Goal: Task Accomplishment & Management: Use online tool/utility

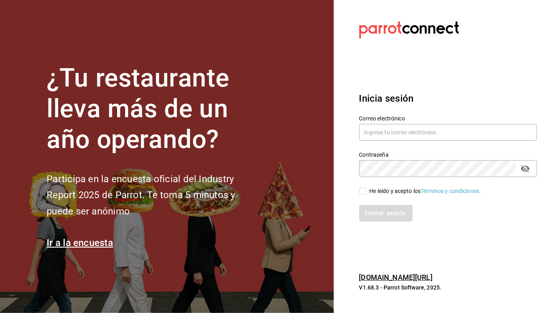
click at [480, 249] on section "Datos incorrectos. Verifica que tu Correo o Contraseña estén bien escritos. Ini…" at bounding box center [445, 156] width 222 height 313
click at [396, 131] on input "text" at bounding box center [448, 132] width 178 height 17
type input "Luz"
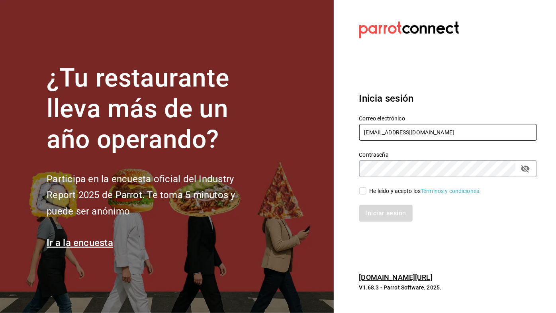
type input "luzyrozalez@gmail.com"
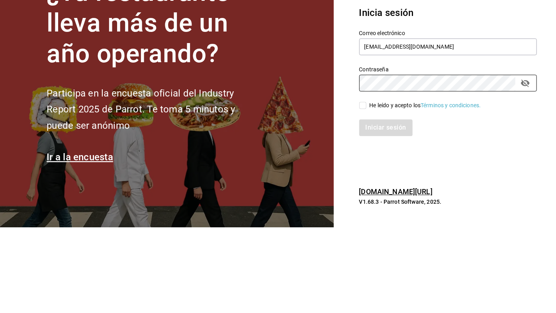
click at [363, 192] on input "He leído y acepto los Términos y condiciones." at bounding box center [362, 190] width 7 height 7
checkbox input "true"
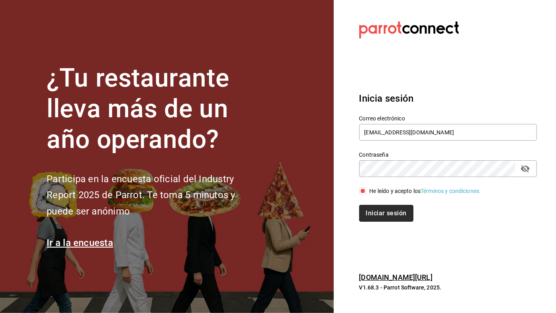
click at [383, 214] on button "Iniciar sesión" at bounding box center [386, 213] width 54 height 17
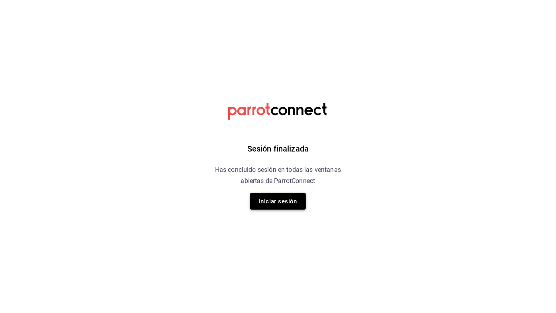
click at [277, 200] on button "Iniciar sesión" at bounding box center [278, 201] width 56 height 17
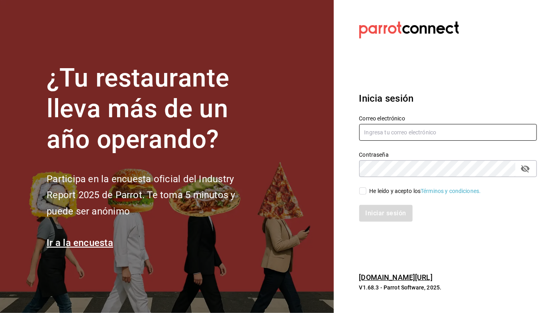
click at [421, 131] on input "text" at bounding box center [448, 132] width 178 height 17
type input "Luzy"
type input "[EMAIL_ADDRESS][DOMAIN_NAME]"
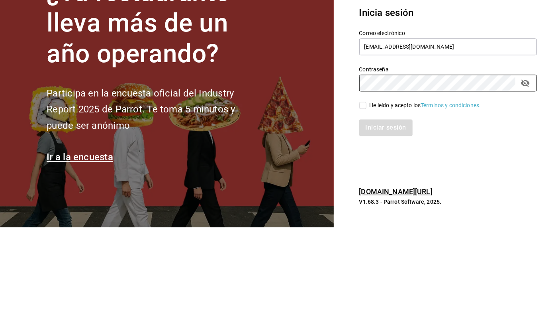
click at [365, 189] on input "He leído y acepto los Términos y condiciones." at bounding box center [362, 190] width 7 height 7
checkbox input "true"
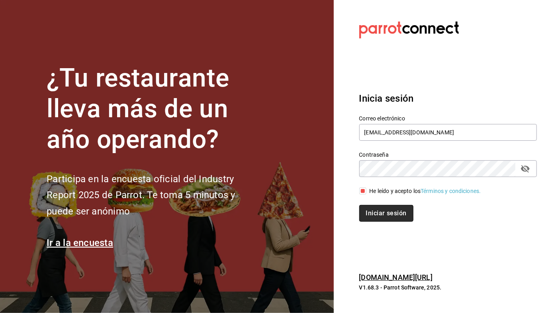
click at [397, 213] on button "Iniciar sesión" at bounding box center [386, 213] width 54 height 17
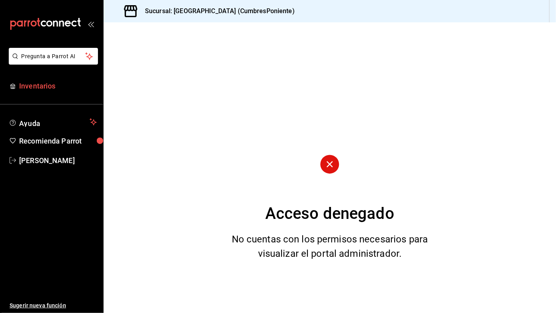
click at [42, 85] on span "Inventarios" at bounding box center [58, 85] width 78 height 11
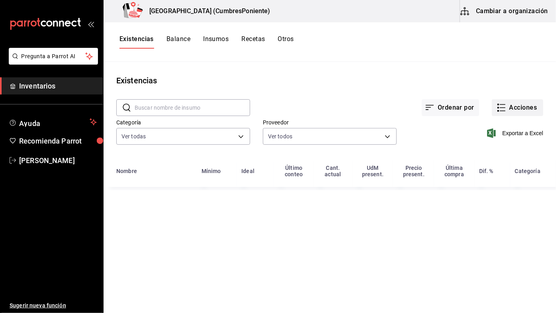
click at [501, 106] on icon "button" at bounding box center [502, 108] width 10 height 10
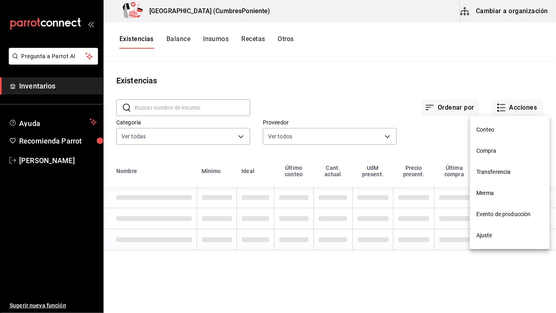
click at [490, 151] on span "Compra" at bounding box center [509, 151] width 67 height 8
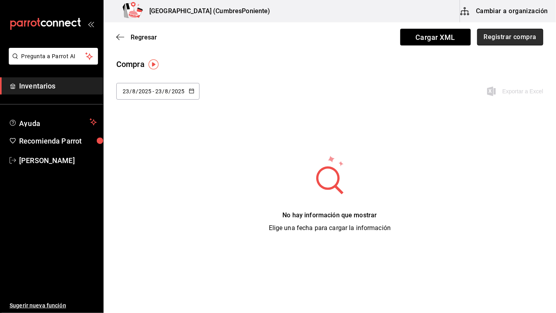
click at [519, 36] on button "Registrar compra" at bounding box center [510, 37] width 66 height 17
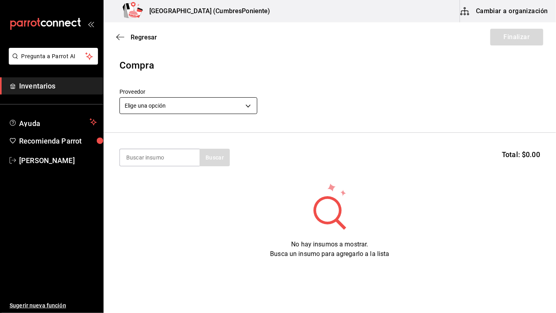
click at [250, 109] on body "Pregunta a Parrot AI Inventarios Ayuda Recomienda Parrot Lucy Rosales Sugerir n…" at bounding box center [278, 134] width 556 height 268
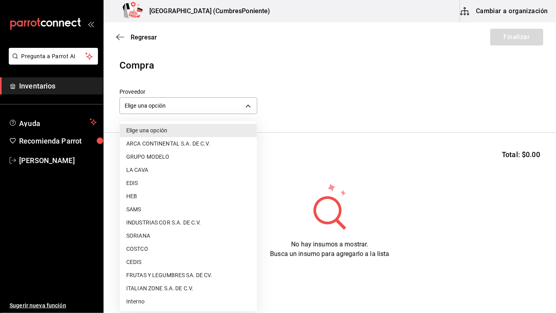
click at [143, 264] on li "CEDIS" at bounding box center [188, 261] width 137 height 13
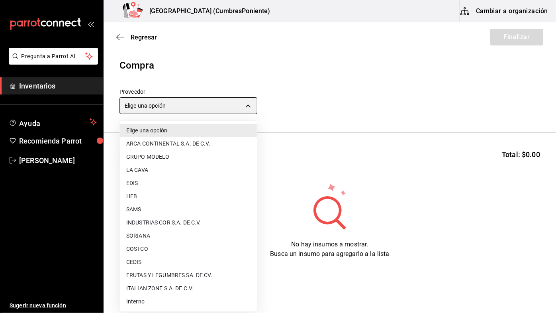
type input "8bbbf040-4be4-464d-a164-6baf154bd563"
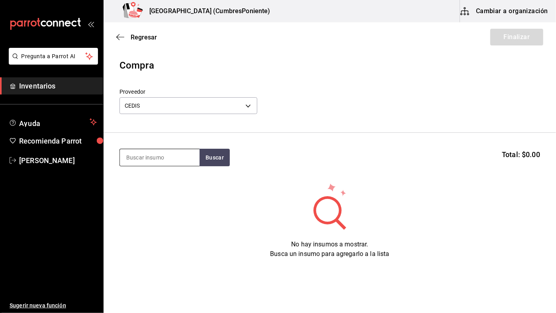
click at [186, 155] on input at bounding box center [160, 157] width 80 height 17
type input "Palin"
click at [216, 155] on button "Buscar" at bounding box center [214, 158] width 30 height 18
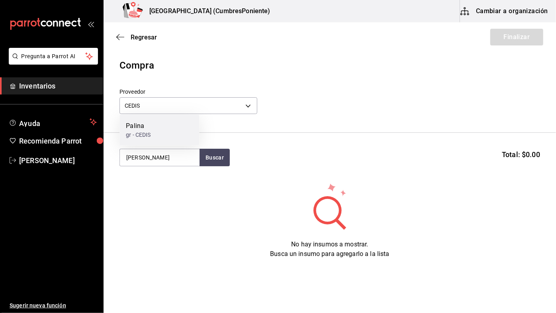
click at [176, 129] on div "Palina gr - CEDIS" at bounding box center [159, 130] width 80 height 31
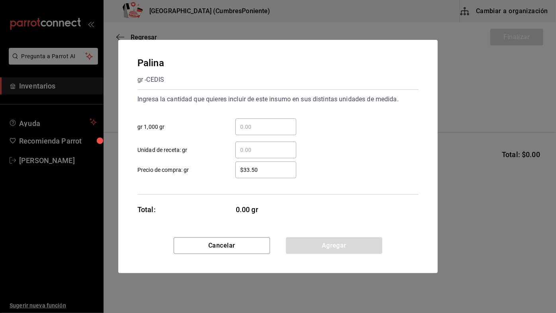
click at [269, 125] on input "​ gr 1,000 gr" at bounding box center [265, 127] width 61 height 10
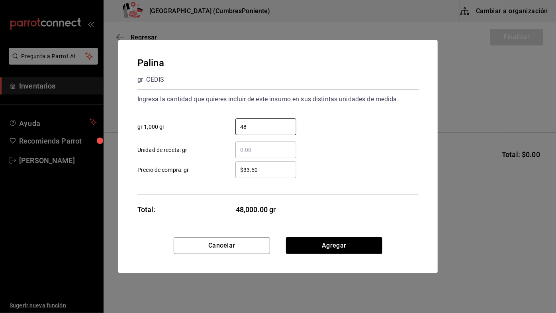
type input "48"
click at [343, 131] on div "48 ​ gr 1,000 gr" at bounding box center [274, 123] width 287 height 23
click at [356, 247] on button "Agregar" at bounding box center [334, 245] width 96 height 17
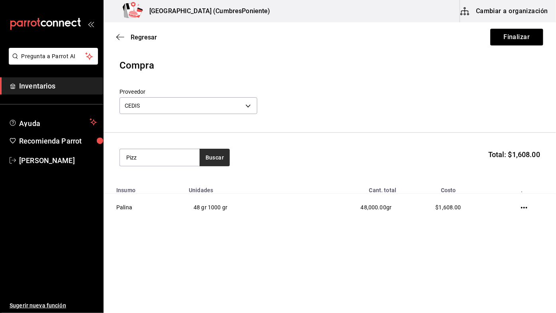
type input "Pizz"
click at [214, 153] on button "Buscar" at bounding box center [214, 158] width 30 height 18
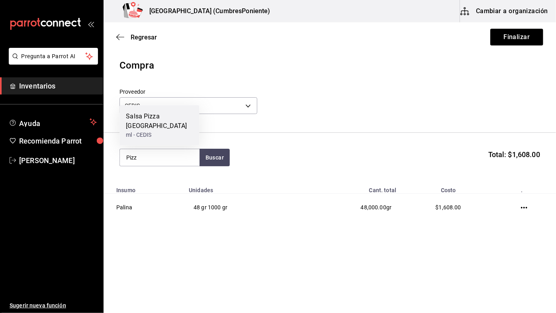
click at [159, 131] on div "Salsa Pizza Napoli" at bounding box center [159, 120] width 67 height 19
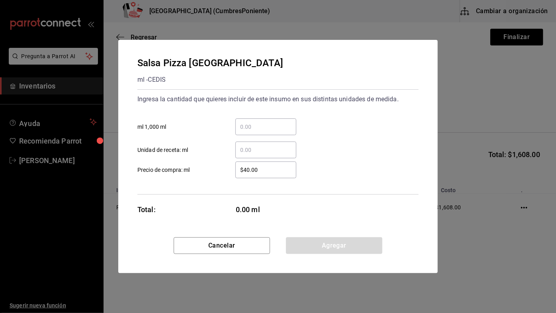
click at [270, 127] on input "​ ml 1,000 ml" at bounding box center [265, 127] width 61 height 10
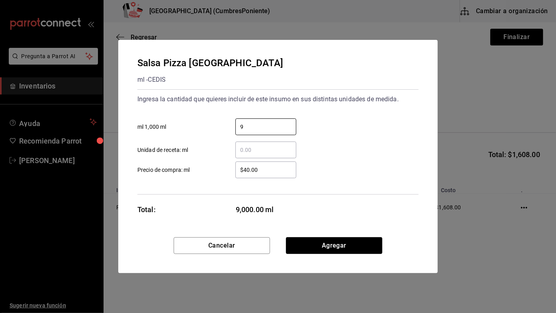
type input "9"
click at [327, 112] on div "9 ​ ml 1,000 ml" at bounding box center [274, 123] width 287 height 23
click at [355, 245] on button "Agregar" at bounding box center [334, 245] width 96 height 17
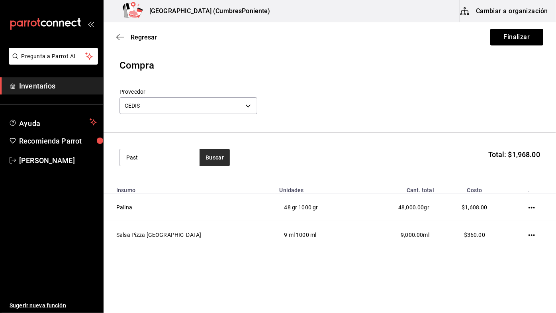
type input "Past"
click at [214, 157] on button "Buscar" at bounding box center [214, 158] width 30 height 18
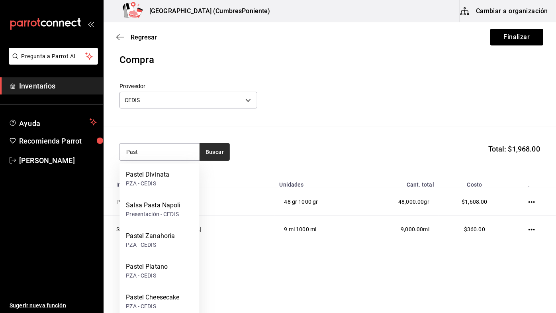
scroll to position [5, 0]
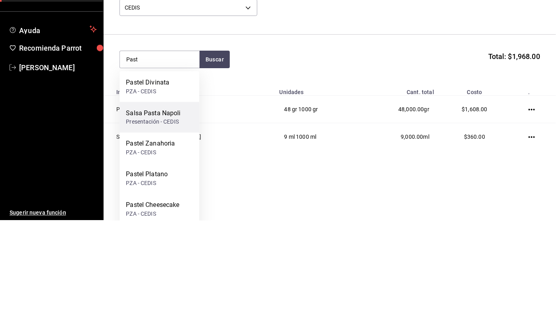
click at [166, 207] on div "Salsa Pasta Napoli" at bounding box center [153, 206] width 55 height 10
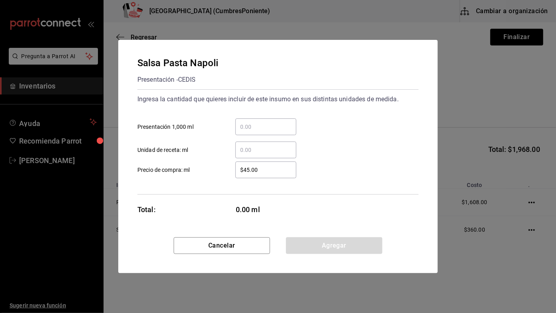
click at [280, 129] on input "​ Presentación 1,000 ml" at bounding box center [265, 127] width 61 height 10
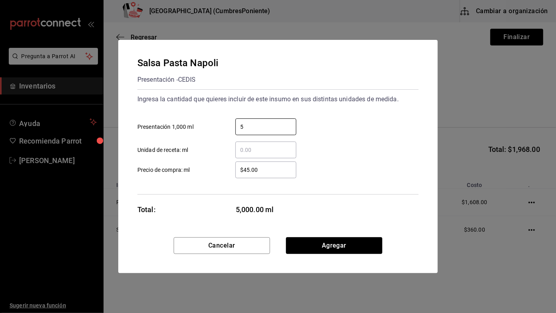
type input "5"
click at [356, 121] on div "5 ​ Presentación 1,000 ml" at bounding box center [274, 123] width 287 height 23
click at [358, 247] on button "Agregar" at bounding box center [334, 245] width 96 height 17
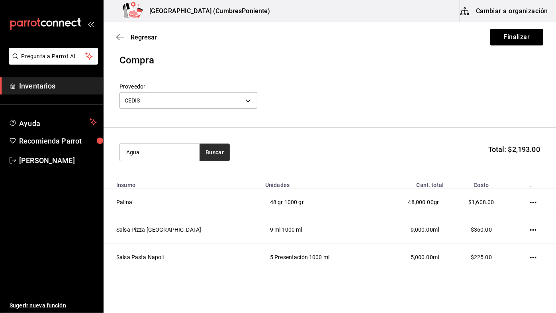
type input "Agua"
click at [217, 154] on button "Buscar" at bounding box center [214, 152] width 30 height 18
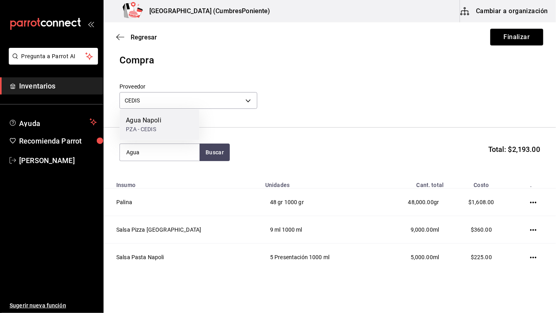
click at [163, 125] on div "Agua Napoli PZA - CEDIS" at bounding box center [159, 125] width 80 height 31
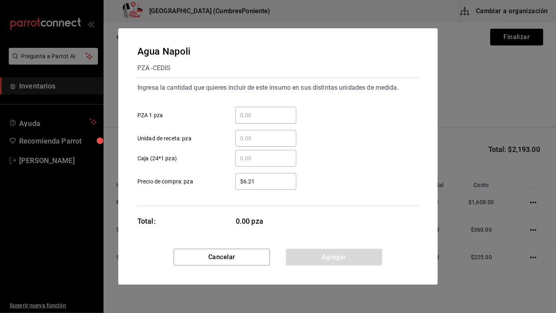
click at [270, 114] on input "​ PZA 1 pza" at bounding box center [265, 115] width 61 height 10
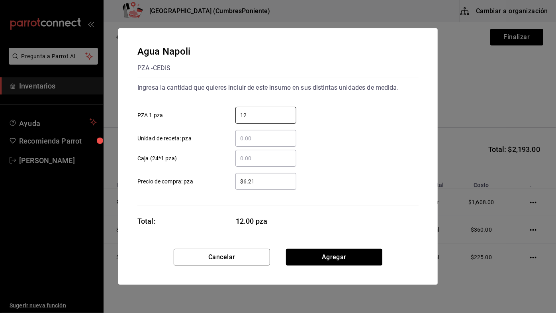
type input "12"
click at [346, 127] on div "​ Unidad de receta: pza" at bounding box center [274, 134] width 287 height 23
click at [354, 253] on button "Agregar" at bounding box center [334, 256] width 96 height 17
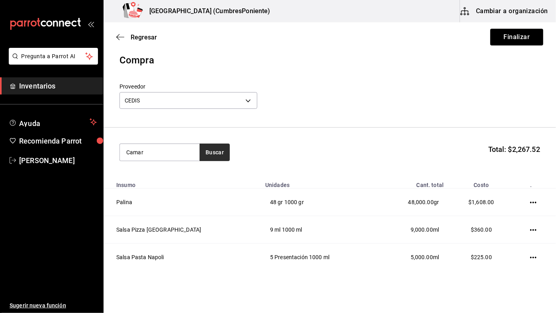
type input "Camar"
click at [217, 152] on button "Buscar" at bounding box center [214, 152] width 30 height 18
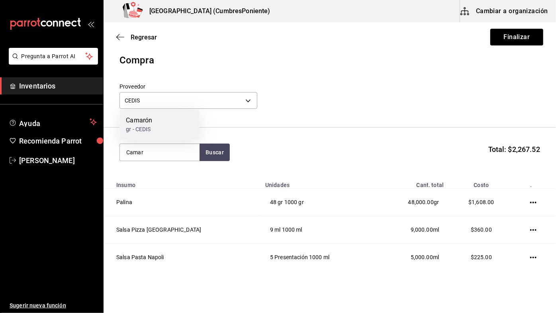
click at [169, 127] on div "Camarón gr - CEDIS" at bounding box center [159, 125] width 80 height 31
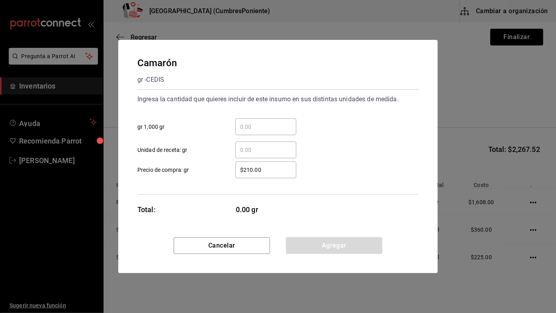
click at [274, 129] on input "​ gr 1,000 gr" at bounding box center [265, 127] width 61 height 10
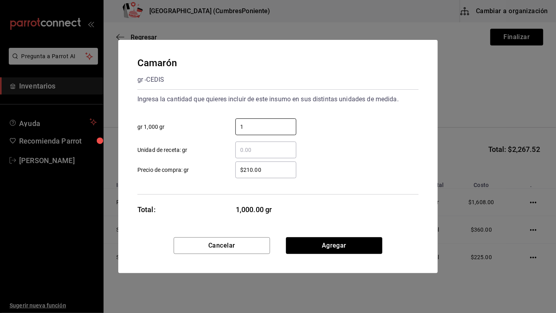
type input "1"
click at [367, 136] on div "​ Unidad de receta: gr" at bounding box center [274, 146] width 287 height 23
click at [353, 243] on button "Agregar" at bounding box center [334, 245] width 96 height 17
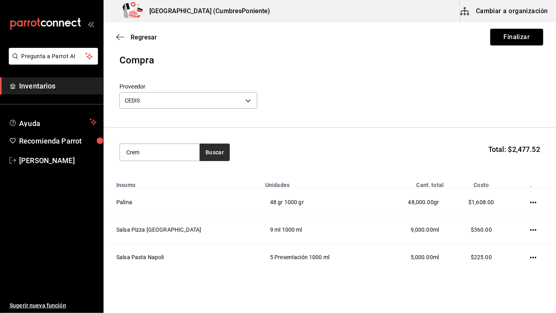
type input "Crem"
click at [213, 144] on button "Buscar" at bounding box center [214, 152] width 30 height 18
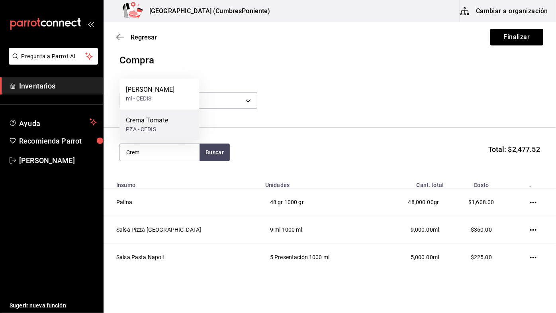
click at [162, 126] on div "PZA - CEDIS" at bounding box center [147, 129] width 42 height 8
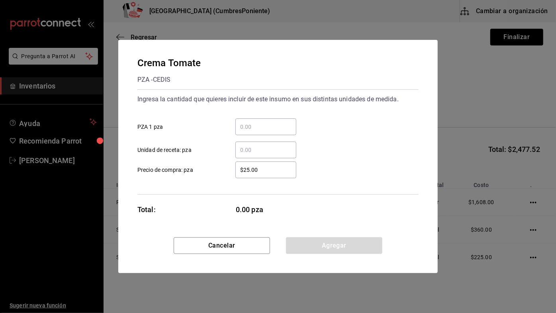
click at [272, 119] on div "​" at bounding box center [265, 126] width 61 height 17
click at [272, 122] on input "​ PZA 1 pza" at bounding box center [265, 127] width 61 height 10
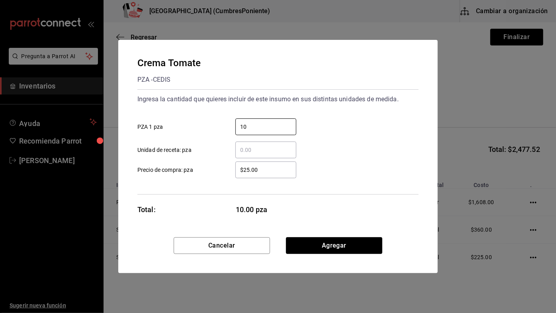
type input "10"
click at [326, 129] on div "10 ​ PZA 1 pza" at bounding box center [274, 123] width 287 height 23
click at [352, 243] on button "Agregar" at bounding box center [334, 245] width 96 height 17
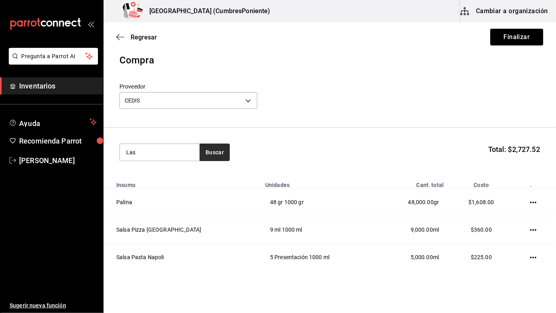
type input "Las"
click at [216, 156] on button "Buscar" at bounding box center [214, 152] width 30 height 18
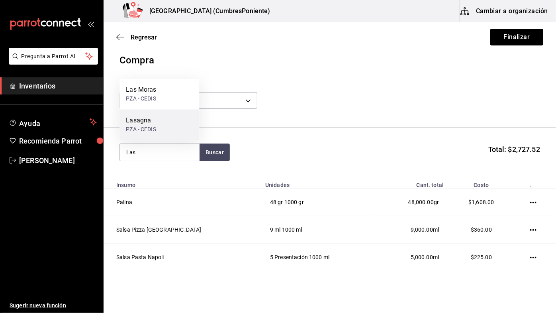
click at [148, 125] on div "Lasagna" at bounding box center [141, 121] width 30 height 10
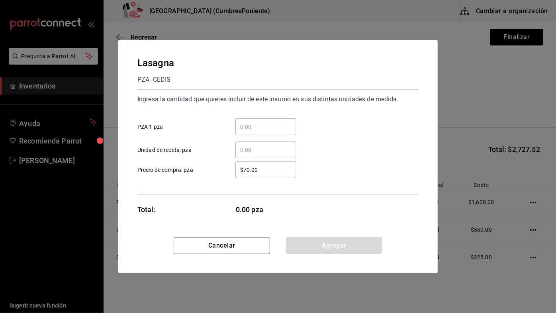
click at [264, 129] on input "​ PZA 1 pza" at bounding box center [265, 127] width 61 height 10
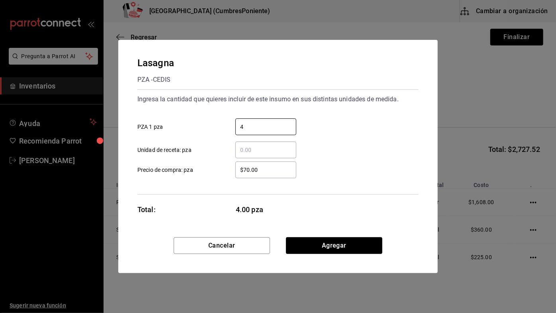
type input "4"
click at [367, 134] on div "4 ​ PZA 1 pza" at bounding box center [274, 123] width 287 height 23
click at [354, 243] on button "Agregar" at bounding box center [334, 245] width 96 height 17
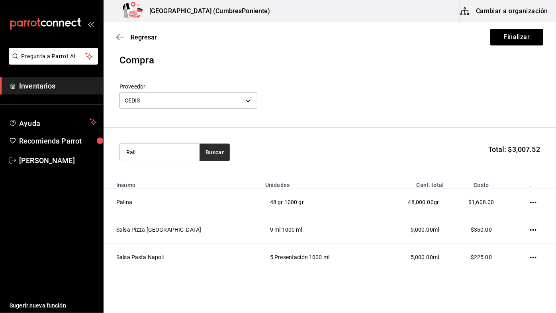
type input "Rall"
click at [217, 146] on button "Buscar" at bounding box center [214, 152] width 30 height 18
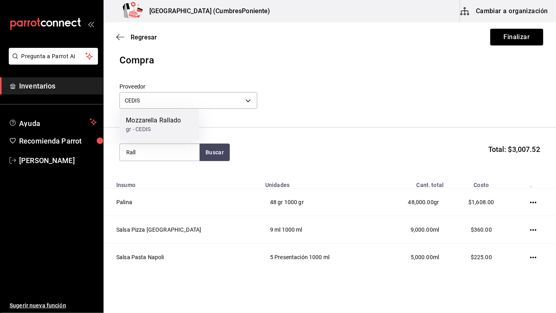
click at [166, 128] on div "gr - CEDIS" at bounding box center [153, 129] width 55 height 8
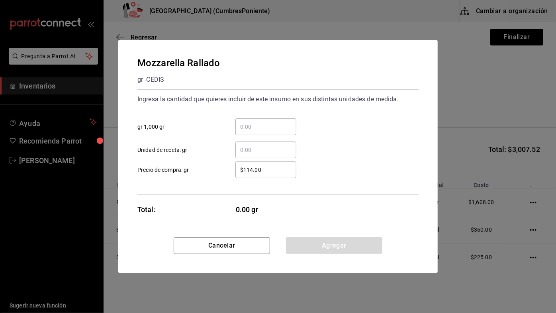
click at [264, 126] on input "​ gr 1,000 gr" at bounding box center [265, 127] width 61 height 10
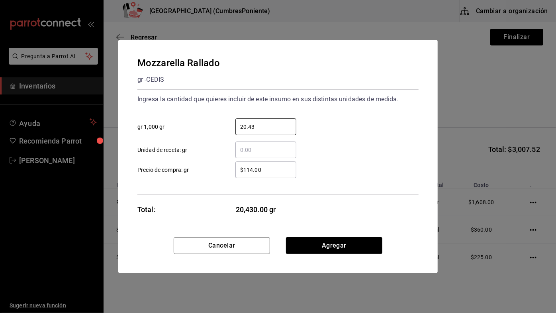
type input "20.43"
click at [326, 142] on div "​ Unidad de receta: gr" at bounding box center [274, 146] width 287 height 23
click at [343, 241] on button "Agregar" at bounding box center [334, 245] width 96 height 17
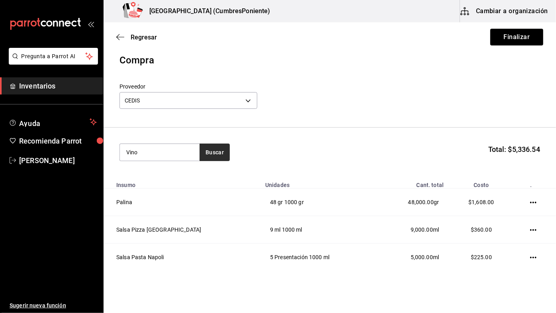
type input "Vino"
click at [213, 157] on button "Buscar" at bounding box center [214, 152] width 30 height 18
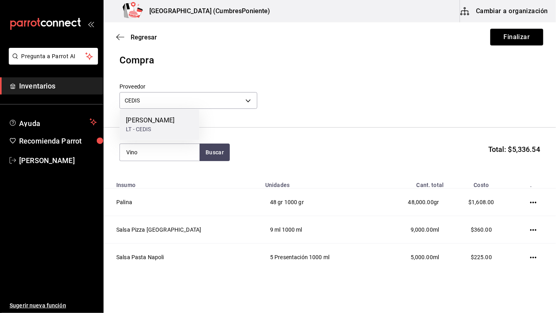
click at [167, 137] on div "Vino Blanco LT - CEDIS" at bounding box center [159, 125] width 80 height 31
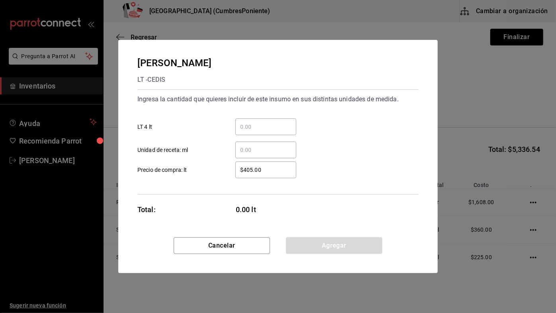
click at [269, 128] on input "​ LT 4 lt" at bounding box center [265, 127] width 61 height 10
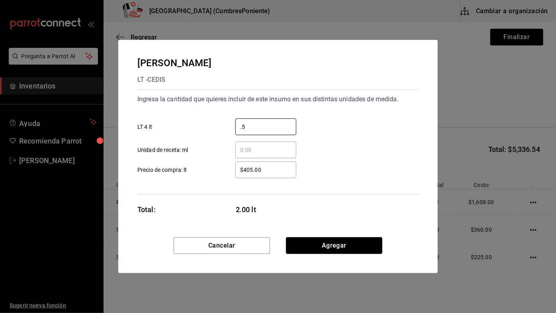
click at [357, 113] on div ".5 ​ LT 4 lt" at bounding box center [274, 123] width 287 height 23
type input "0.5"
click at [352, 243] on button "Agregar" at bounding box center [334, 245] width 96 height 17
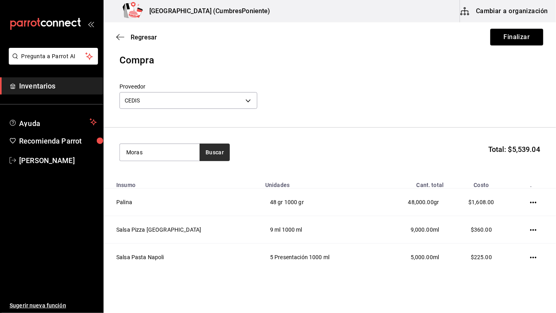
type input "Moras"
click at [220, 154] on button "Buscar" at bounding box center [214, 152] width 30 height 18
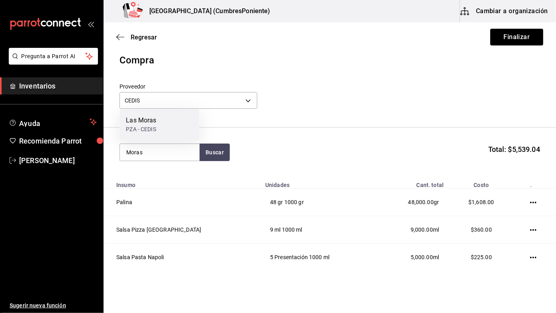
click at [161, 121] on div "Las Moras PZA - CEDIS" at bounding box center [159, 125] width 80 height 31
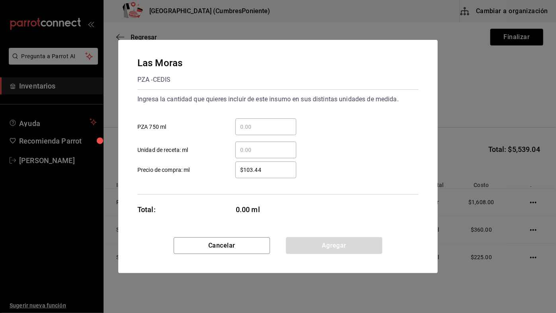
click at [269, 125] on input "​ PZA 750 ml" at bounding box center [265, 127] width 61 height 10
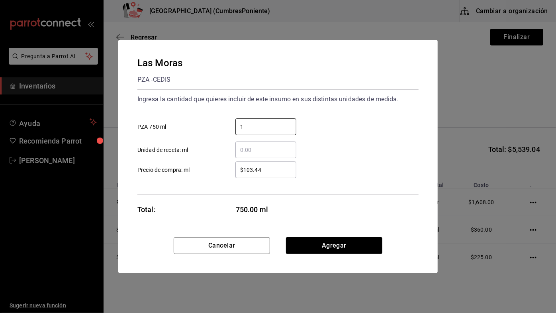
type input "1"
click at [346, 142] on div "​ Unidad de receta: ml" at bounding box center [274, 146] width 287 height 23
click at [360, 246] on button "Agregar" at bounding box center [334, 245] width 96 height 17
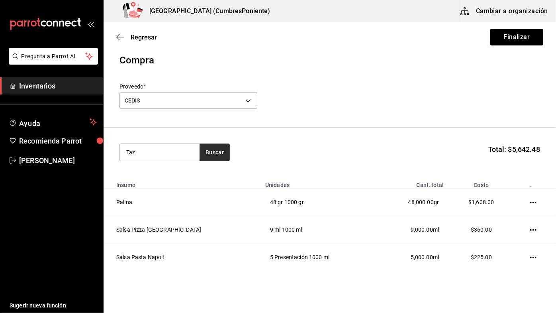
type input "Taz"
click at [224, 149] on button "Buscar" at bounding box center [214, 152] width 30 height 18
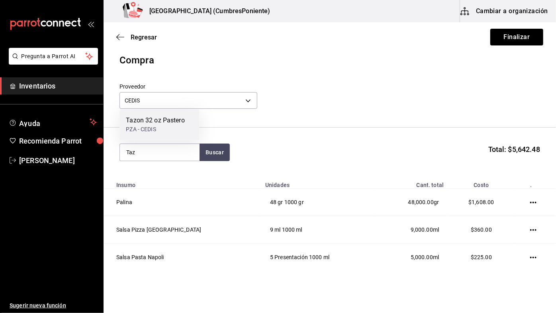
click at [176, 119] on div "Tazon 32 oz Pastero" at bounding box center [155, 121] width 59 height 10
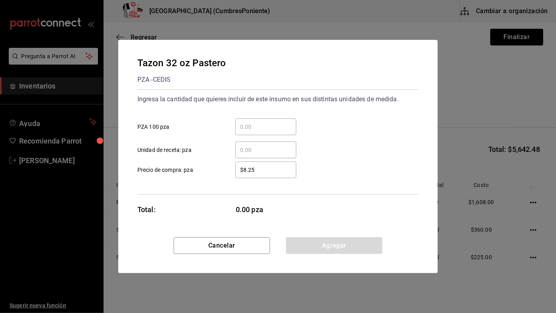
click at [269, 125] on input "​ PZA 100 pza" at bounding box center [265, 127] width 61 height 10
click at [258, 148] on input "​ Unidad de receta: pza" at bounding box center [265, 150] width 61 height 10
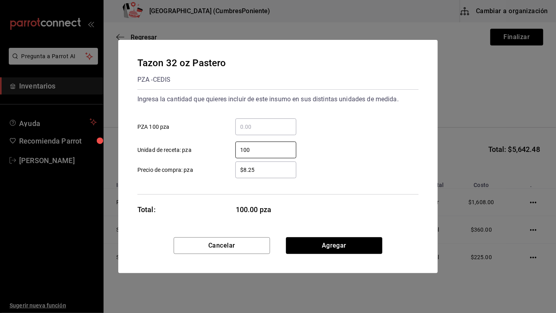
type input "100"
click at [337, 144] on div "100 ​ Unidad de receta: pza" at bounding box center [274, 146] width 287 height 23
click at [359, 241] on button "Agregar" at bounding box center [334, 245] width 96 height 17
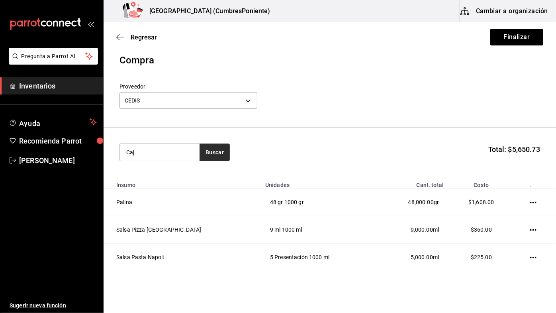
type input "Caj"
click at [216, 154] on button "Buscar" at bounding box center [214, 152] width 30 height 18
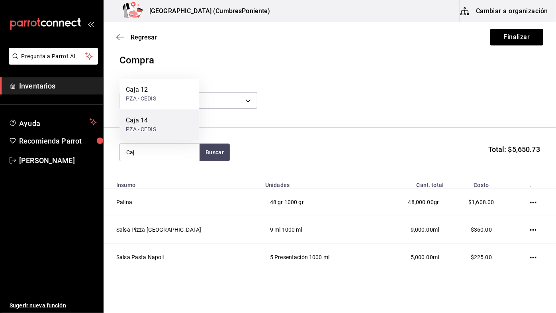
click at [169, 118] on div "Caja 14 PZA - CEDIS" at bounding box center [159, 125] width 80 height 31
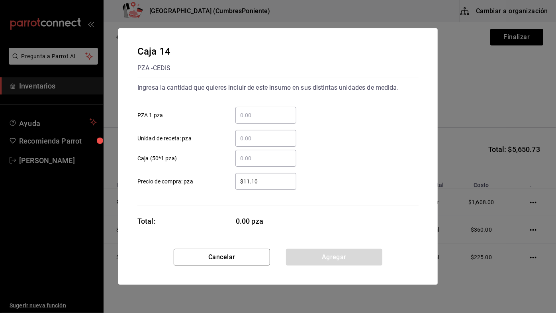
click at [278, 115] on input "​ PZA 1 pza" at bounding box center [265, 115] width 61 height 10
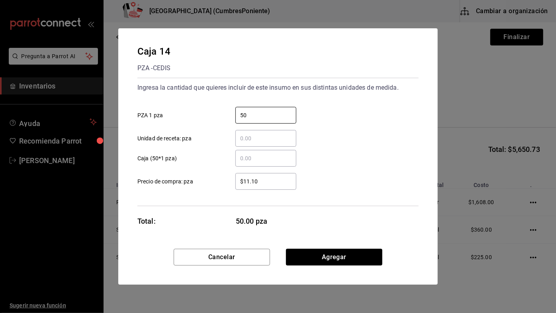
type input "50"
click at [340, 129] on div "​ Unidad de receta: pza" at bounding box center [274, 134] width 287 height 23
click at [364, 255] on button "Agregar" at bounding box center [334, 256] width 96 height 17
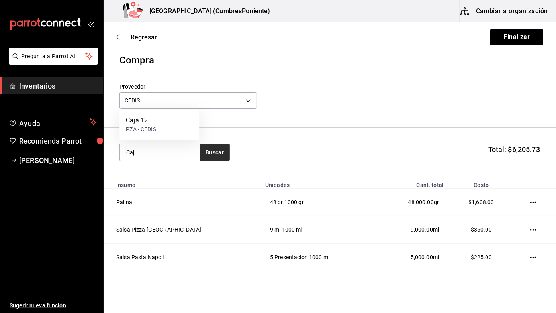
type input "Caj"
click at [213, 153] on button "Buscar" at bounding box center [214, 152] width 30 height 18
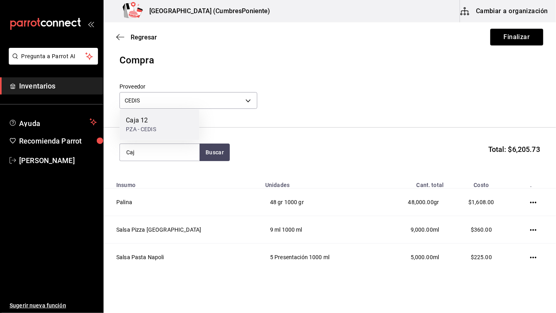
click at [172, 129] on div "Caja 12 PZA - CEDIS" at bounding box center [159, 125] width 80 height 31
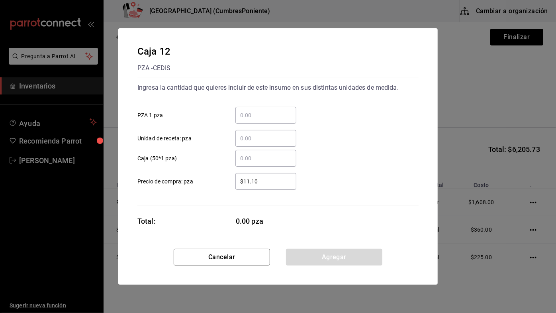
click at [270, 114] on input "​ PZA 1 pza" at bounding box center [265, 115] width 61 height 10
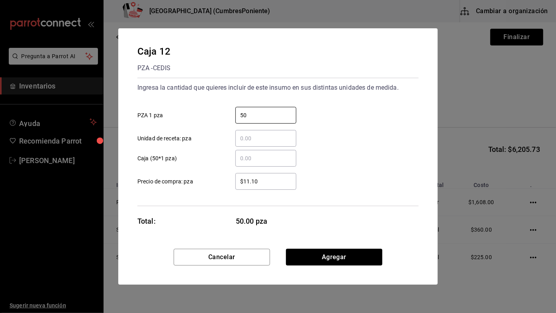
type input "50"
click at [342, 126] on div "​ Unidad de receta: pza" at bounding box center [274, 134] width 287 height 23
click at [368, 255] on button "Agregar" at bounding box center [334, 256] width 96 height 17
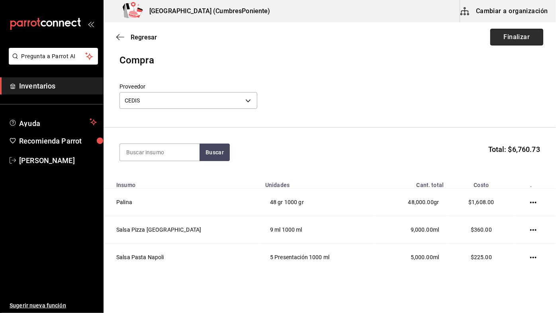
click at [522, 33] on button "Finalizar" at bounding box center [516, 37] width 53 height 17
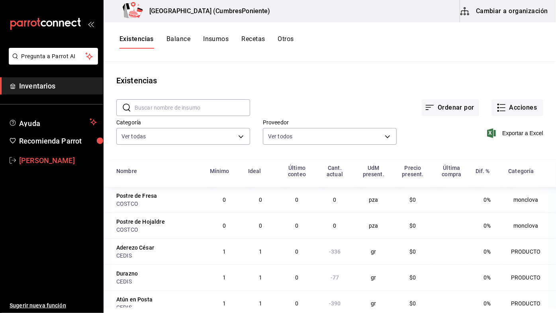
click at [46, 156] on span "Lucy Rosales" at bounding box center [58, 160] width 78 height 11
